Goal: Find specific page/section: Find specific page/section

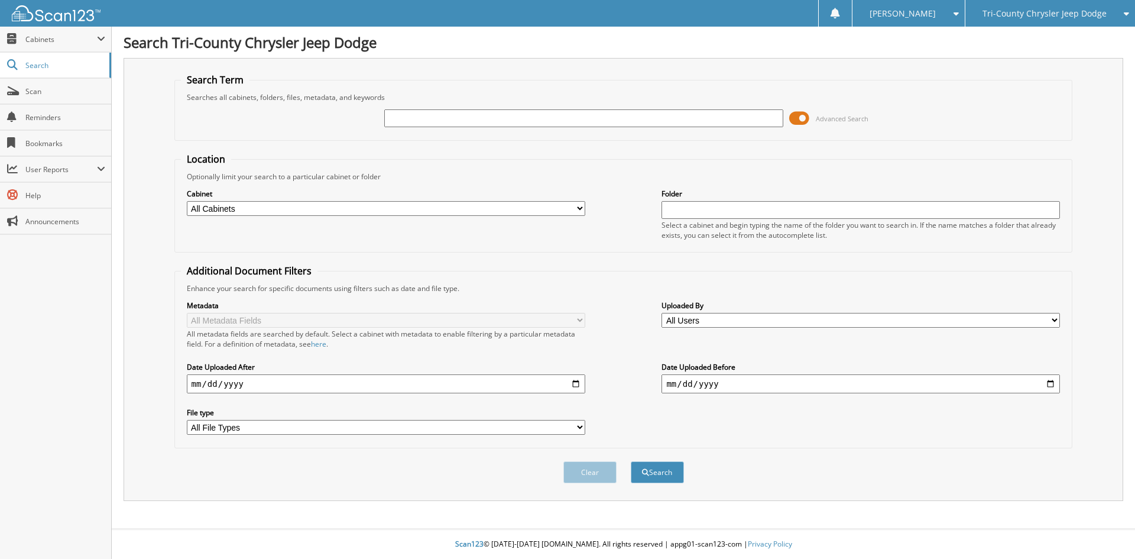
click at [437, 120] on input "text" at bounding box center [583, 118] width 398 height 18
type input "[PERSON_NAME]"
click at [631, 461] on button "Search" at bounding box center [657, 472] width 53 height 22
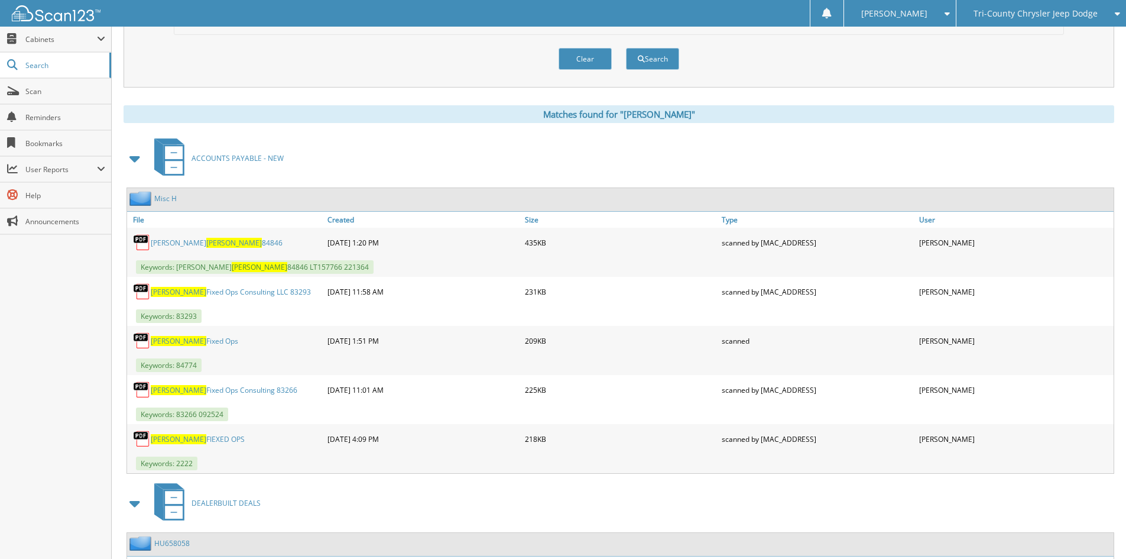
scroll to position [414, 0]
click at [192, 338] on link "Haas Fixed Ops" at bounding box center [194, 340] width 87 height 10
click at [153, 389] on span "Haas" at bounding box center [179, 389] width 56 height 10
click at [158, 438] on span "[PERSON_NAME]" at bounding box center [179, 438] width 56 height 10
